Goal: Task Accomplishment & Management: Use online tool/utility

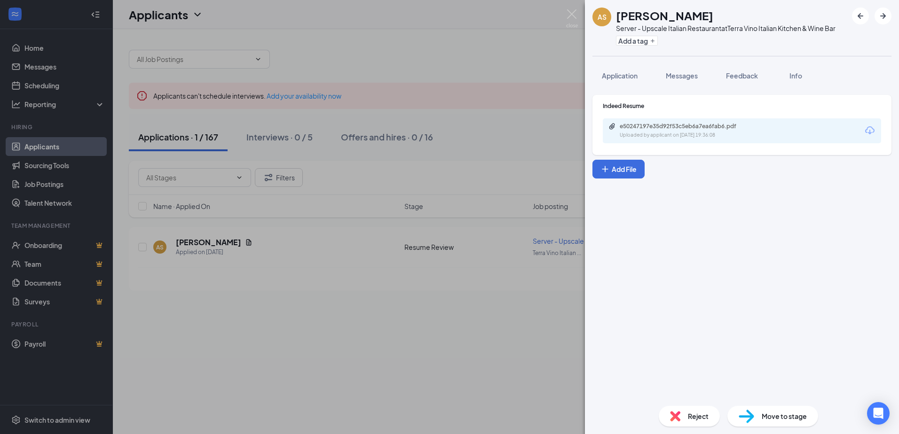
click at [416, 329] on div "AS [PERSON_NAME] Server - Upscale Italian Restaurant at Terra Vino Italian Kitc…" at bounding box center [449, 217] width 899 height 434
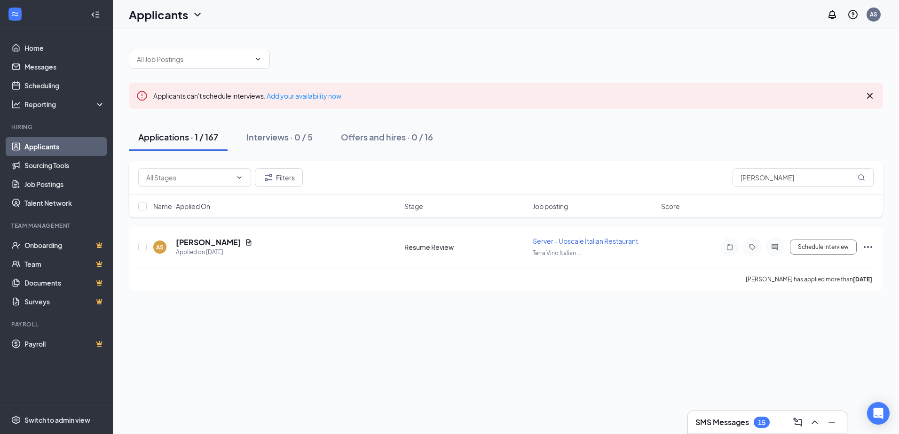
click at [42, 146] on link "Applicants" at bounding box center [64, 146] width 80 height 19
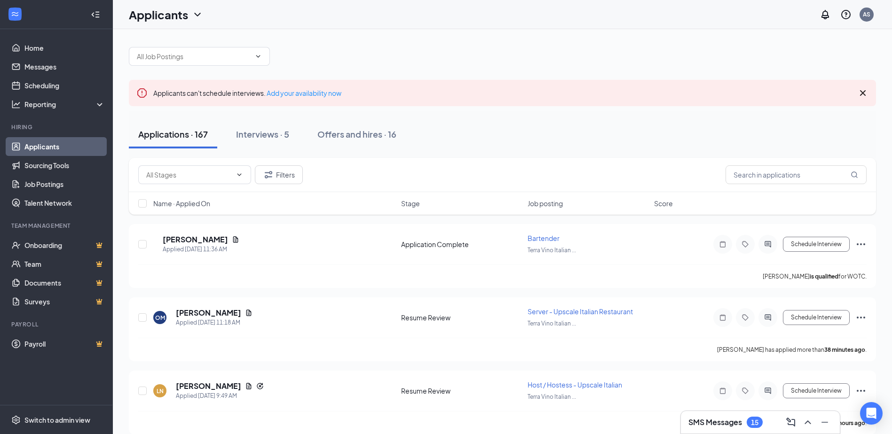
scroll to position [47, 0]
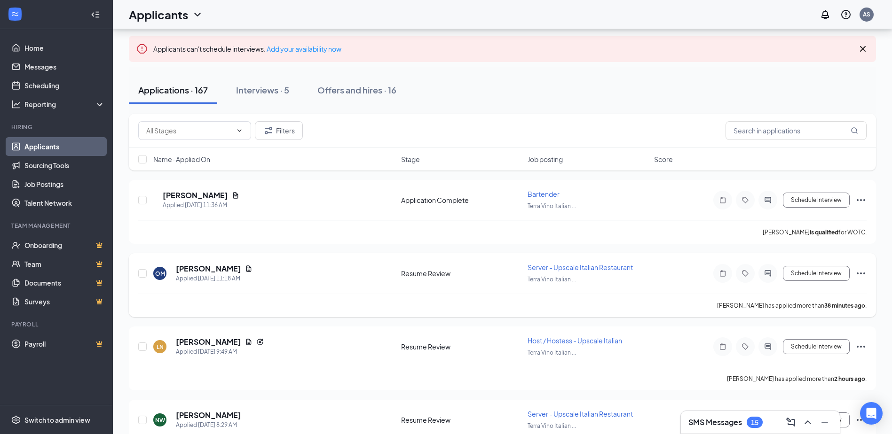
click at [239, 265] on div "[PERSON_NAME]" at bounding box center [214, 269] width 77 height 10
click at [245, 271] on icon "Document" at bounding box center [249, 269] width 8 height 8
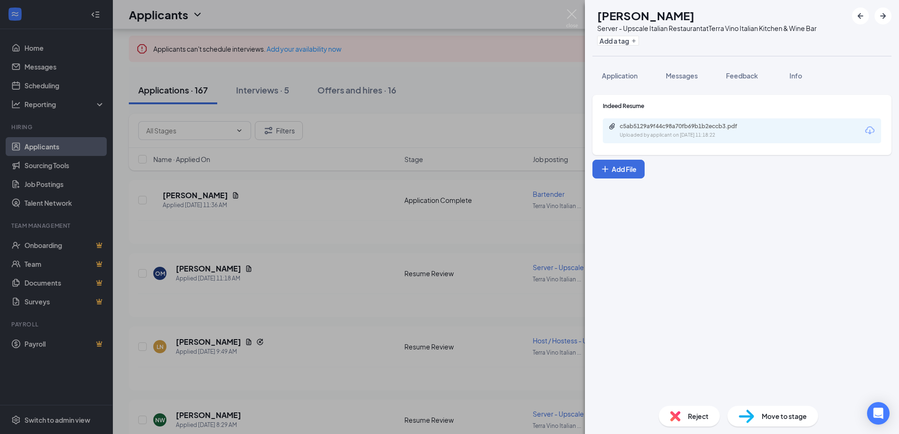
click at [772, 134] on div "c5ab5129a9f44c98a70fb69b1b2eccb3.pdf Uploaded by applicant on [DATE] 11:18:22" at bounding box center [742, 130] width 278 height 25
click at [752, 130] on div "c5ab5129a9f44c98a70fb69b1b2eccb3.pdf" at bounding box center [684, 127] width 152 height 8
click at [299, 190] on div "OM [PERSON_NAME] Server - Upscale Italian Restaurant at Terra Vino Italian Kitc…" at bounding box center [449, 217] width 899 height 434
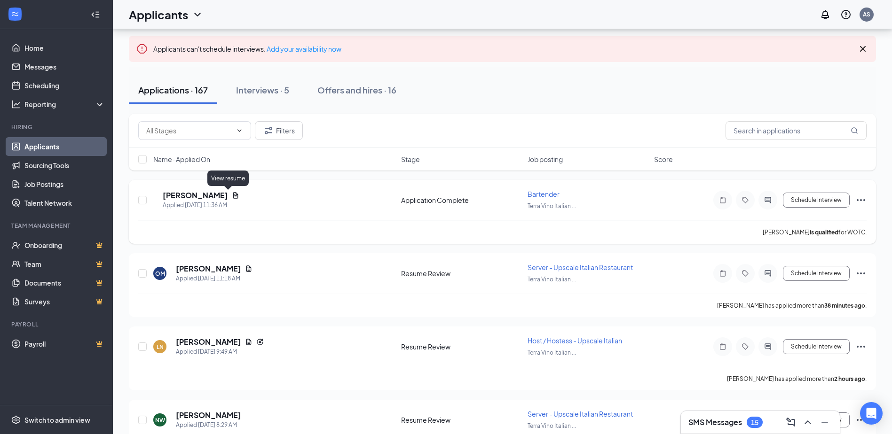
click at [233, 197] on icon "Document" at bounding box center [235, 195] width 5 height 6
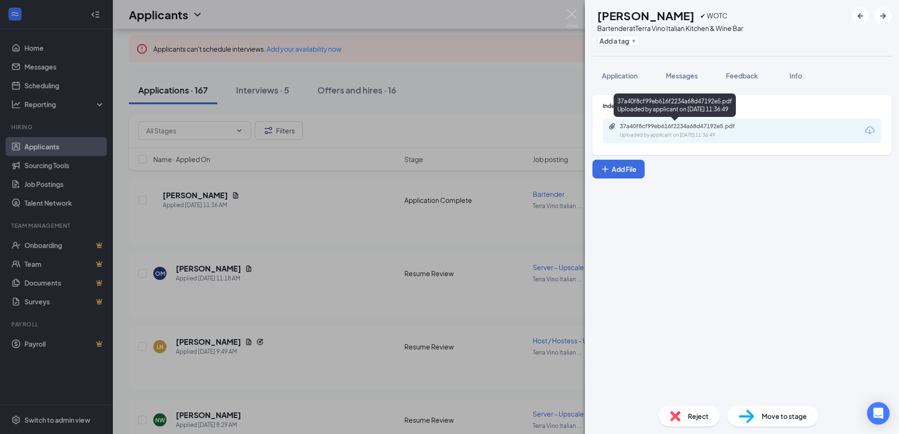
click at [688, 136] on div "Uploaded by applicant on [DATE] 11:36:49" at bounding box center [690, 136] width 141 height 8
click at [323, 286] on div "GC [PERSON_NAME] ✔ WOTC Bartender at Terra Vino Italian Kitchen & Wine Bar Add …" at bounding box center [449, 217] width 899 height 434
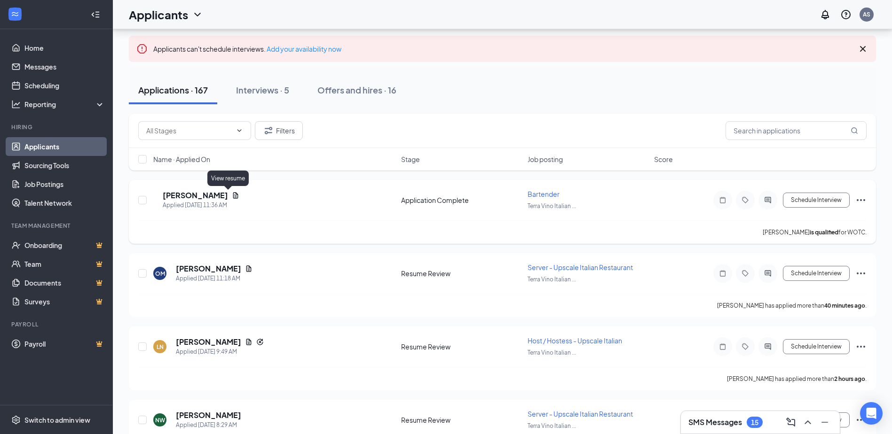
click at [232, 197] on icon "Document" at bounding box center [236, 196] width 8 height 8
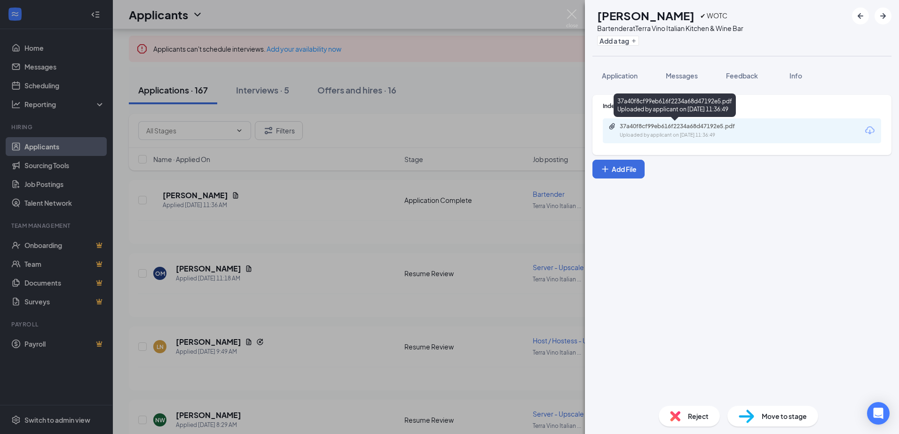
click at [650, 129] on div "37a40f8cf99eb616f2234a68d47192e5.pdf" at bounding box center [686, 127] width 132 height 8
click at [323, 262] on div "GC [PERSON_NAME] ✔ WOTC Bartender at Terra Vino Italian Kitchen & Wine Bar Add …" at bounding box center [449, 217] width 899 height 434
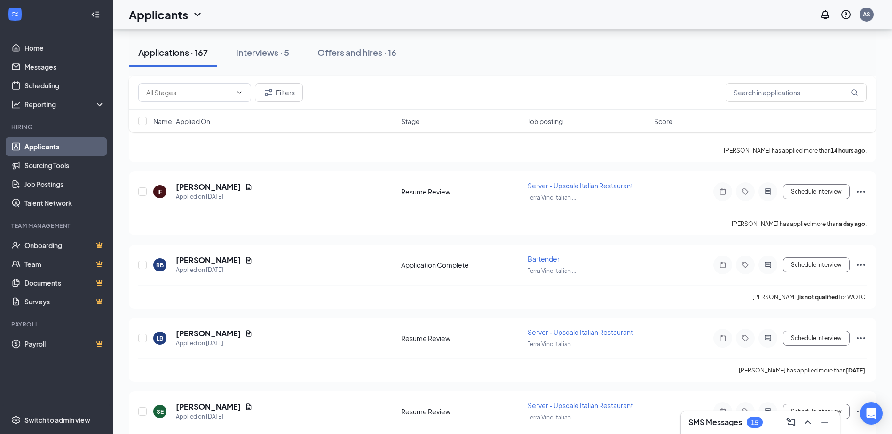
scroll to position [423, 0]
